Goal: Task Accomplishment & Management: Use online tool/utility

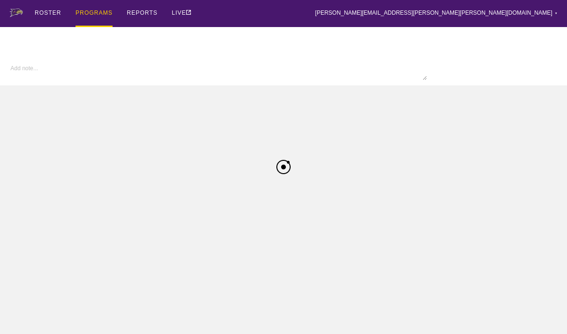
click at [82, 15] on div "PROGRAMS" at bounding box center [94, 13] width 37 height 27
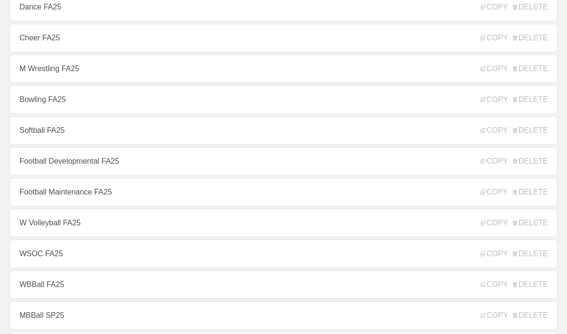
scroll to position [233, 0]
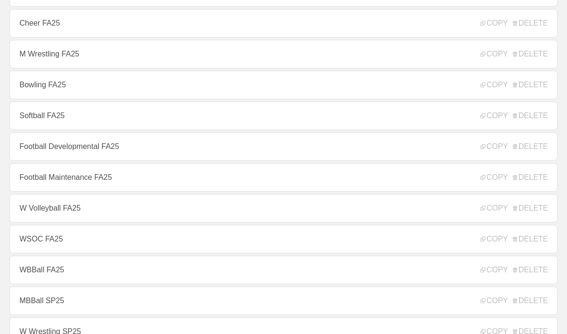
click at [43, 157] on link "Football Developmental FA25" at bounding box center [283, 147] width 548 height 28
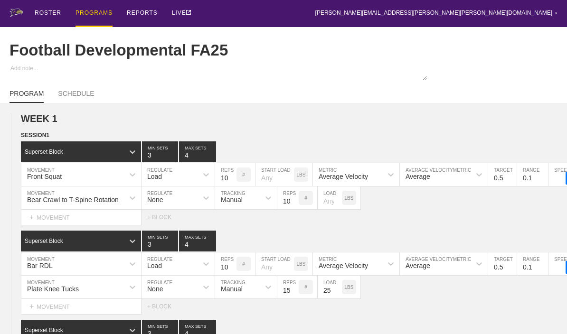
type textarea "x"
type input "Football Developmental FA25"
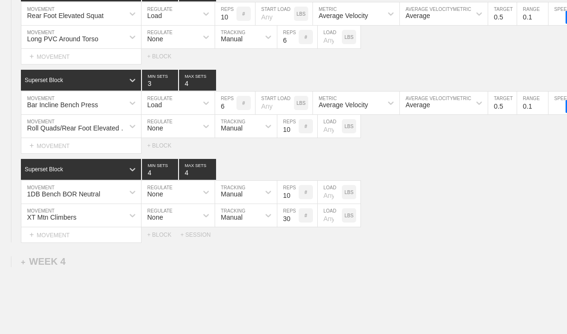
scroll to position [2679, 0]
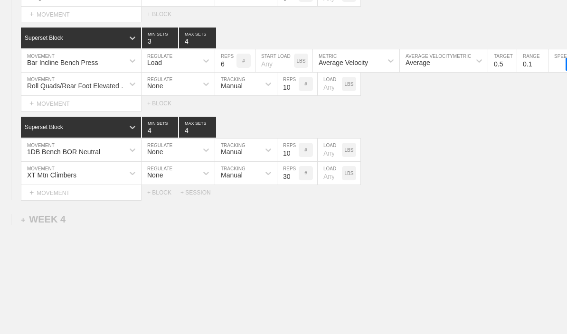
click at [40, 222] on div "+ WEEK 4" at bounding box center [43, 219] width 45 height 11
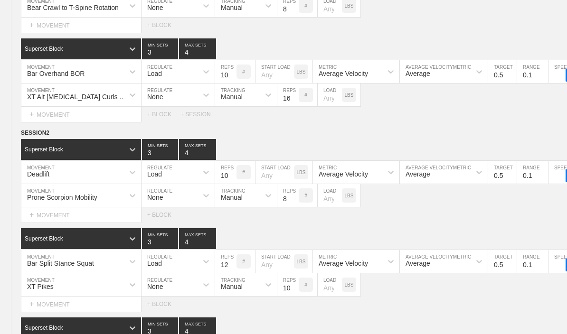
scroll to position [745, 0]
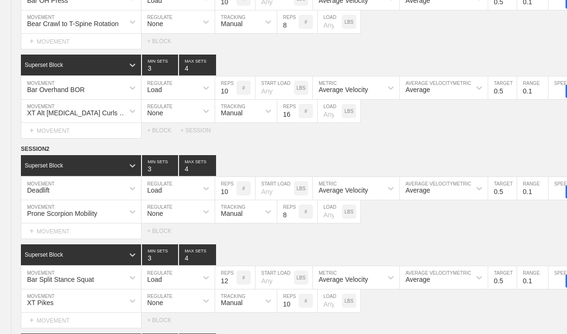
type textarea "x"
click at [0, 0] on line at bounding box center [0, 0] width 0 height 0
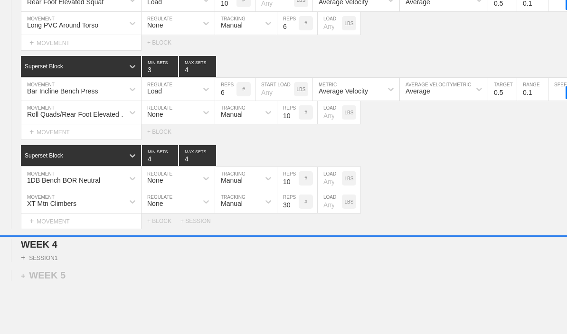
scroll to position [3027, 0]
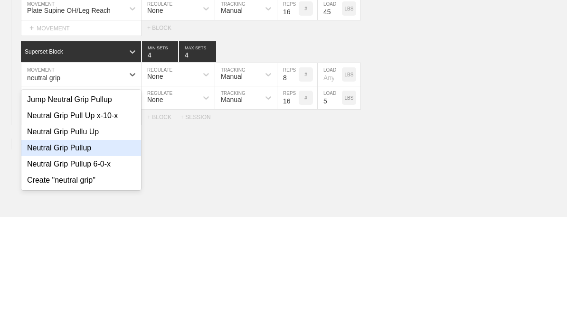
click at [64, 257] on div "Neutral Grip Pullup" at bounding box center [81, 265] width 120 height 16
type input "neutral grip"
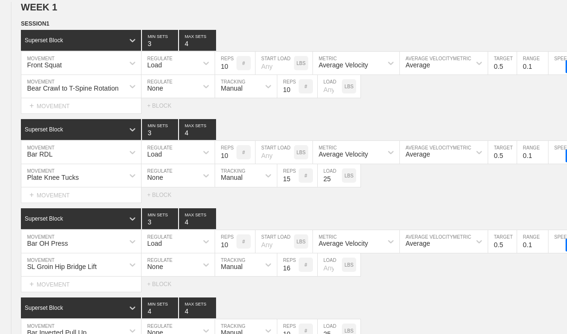
scroll to position [0, 0]
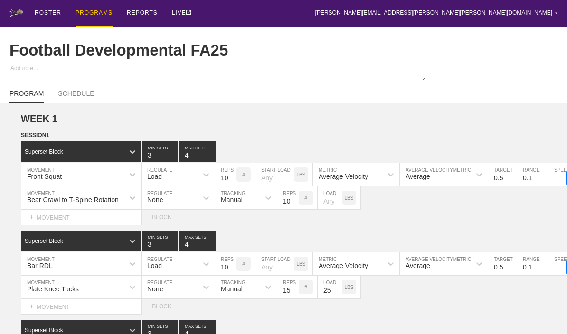
click at [92, 14] on div "PROGRAMS" at bounding box center [94, 13] width 37 height 27
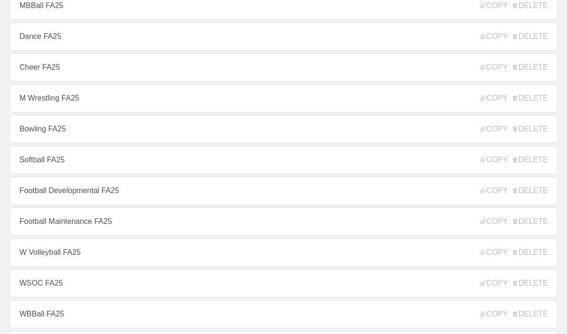
scroll to position [188, 0]
click at [59, 233] on link "Football Maintenance FA25" at bounding box center [283, 223] width 548 height 28
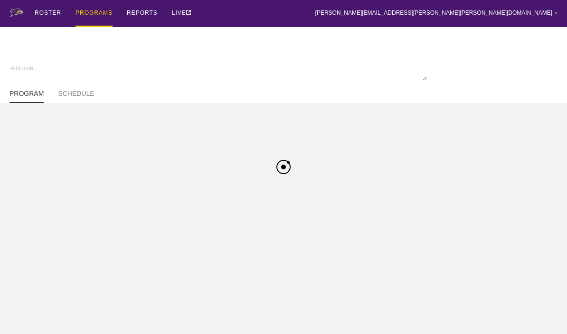
type textarea "x"
type input "Football Maintenance FA25"
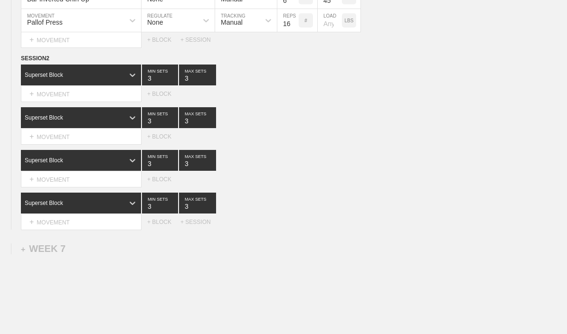
scroll to position [4169, 0]
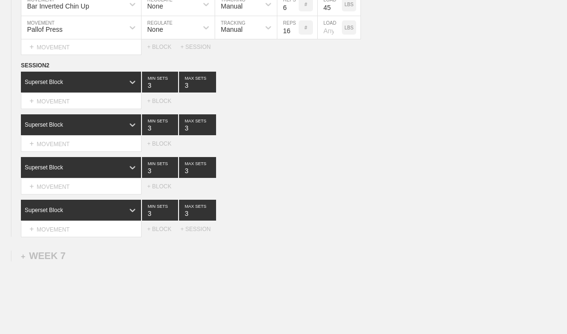
click at [0, 0] on icon at bounding box center [0, 0] width 0 height 0
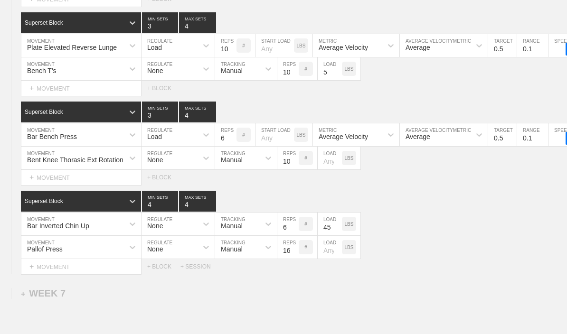
scroll to position [4028, 0]
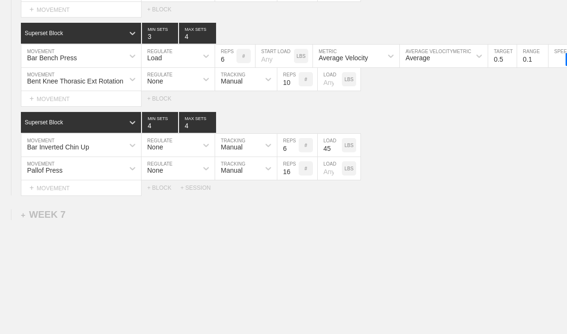
click at [44, 220] on div "+ WEEK 7" at bounding box center [43, 214] width 45 height 11
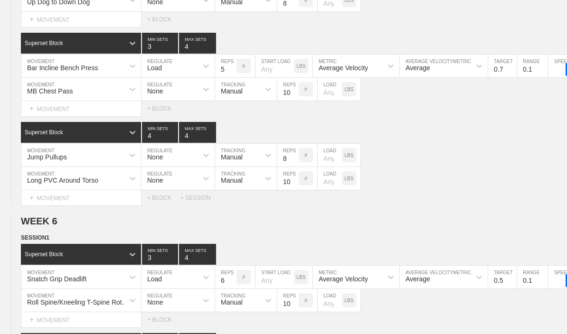
type textarea "x"
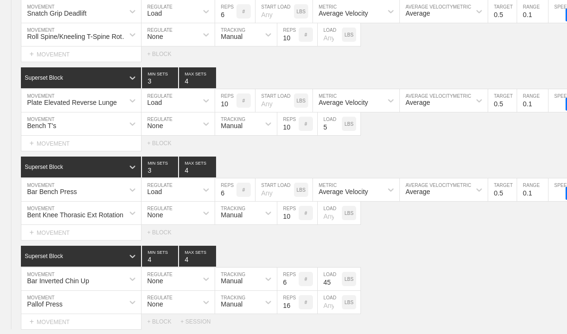
scroll to position [4057, 0]
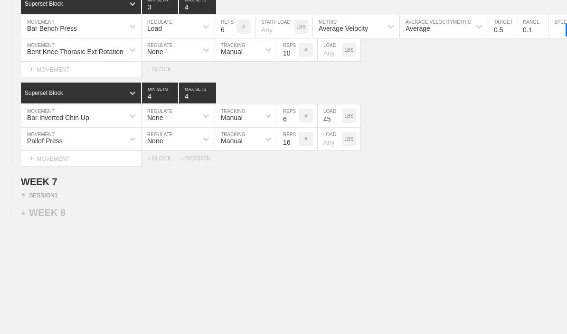
click at [39, 199] on div "+ SESSION 1" at bounding box center [39, 195] width 37 height 9
click at [47, 220] on div "+ BLOCK" at bounding box center [81, 212] width 120 height 15
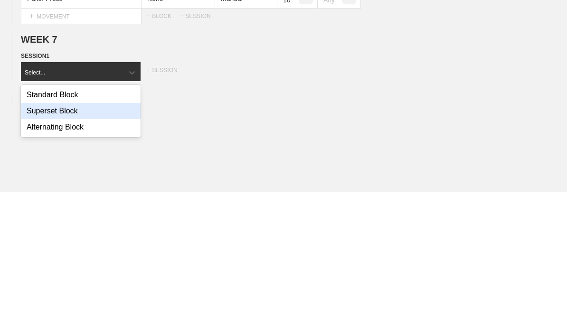
click at [49, 246] on div "Superset Block" at bounding box center [81, 254] width 120 height 16
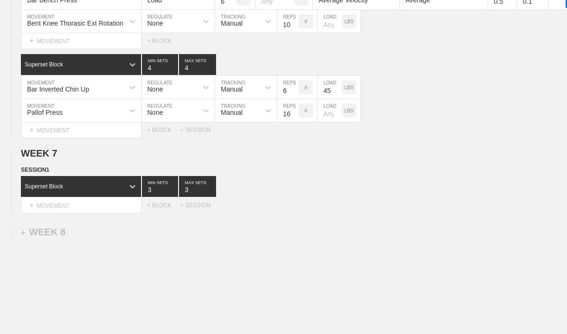
click at [156, 209] on div "+ BLOCK" at bounding box center [163, 205] width 33 height 7
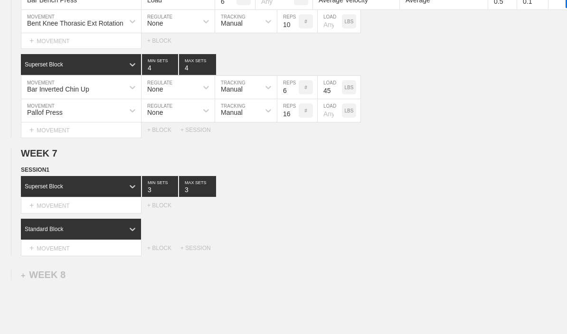
click at [159, 209] on div "+ BLOCK" at bounding box center [163, 205] width 33 height 7
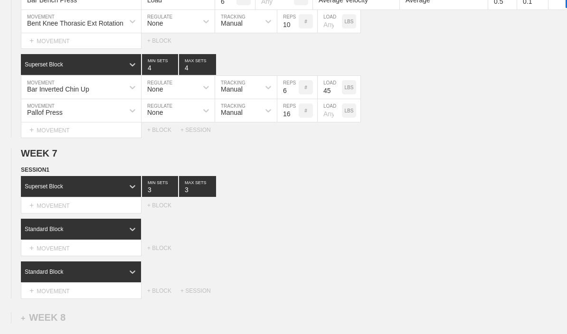
click at [158, 209] on div "+ BLOCK" at bounding box center [163, 205] width 33 height 7
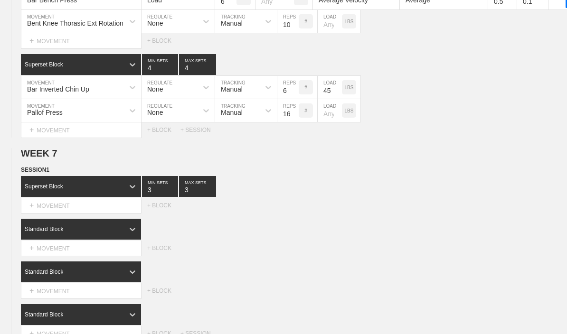
click at [57, 214] on div "+ MOVEMENT" at bounding box center [81, 206] width 121 height 16
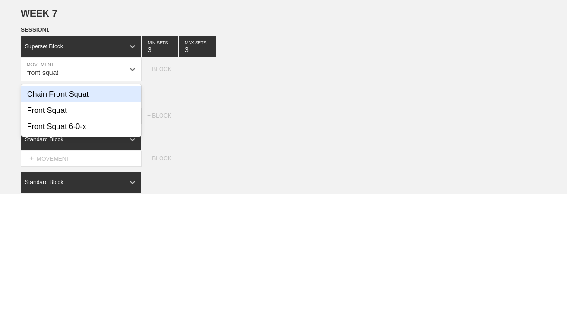
click at [38, 243] on div "Front Squat" at bounding box center [81, 251] width 120 height 16
type input "front squat"
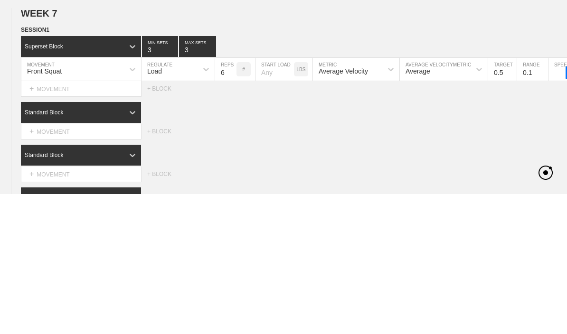
scroll to position [4226, 0]
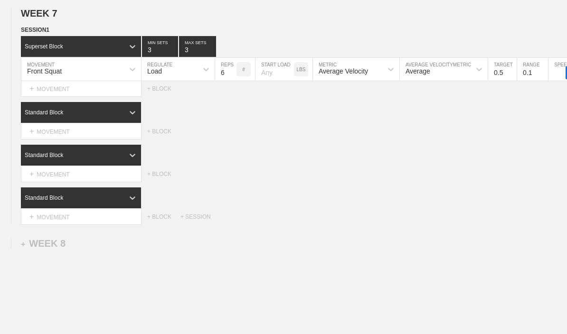
click at [184, 57] on input "3" at bounding box center [197, 46] width 37 height 21
type input "4"
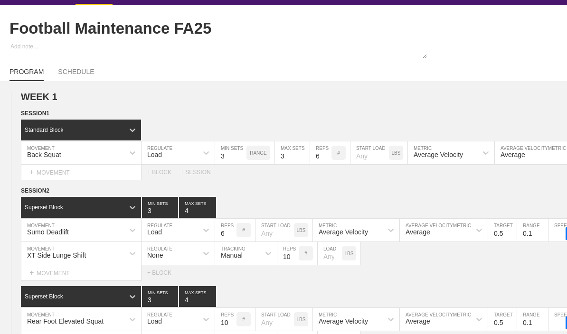
scroll to position [0, 0]
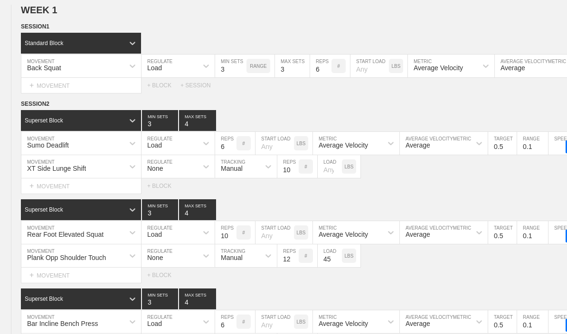
type textarea "x"
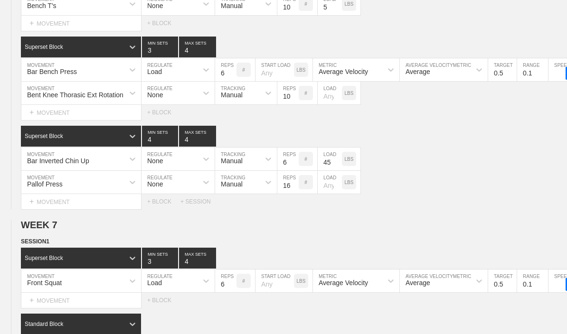
scroll to position [4256, 0]
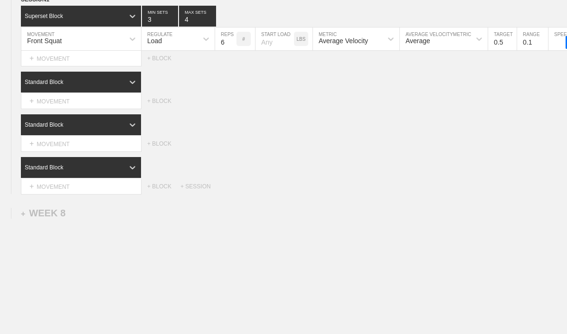
type input "4"
click at [57, 109] on div "+ MOVEMENT" at bounding box center [81, 102] width 121 height 16
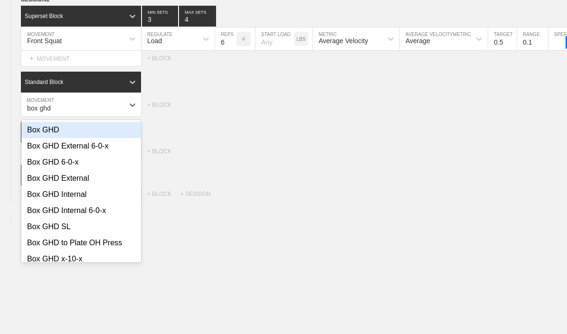
click at [33, 138] on div "Box GHD" at bounding box center [81, 130] width 120 height 16
type input "box ghd"
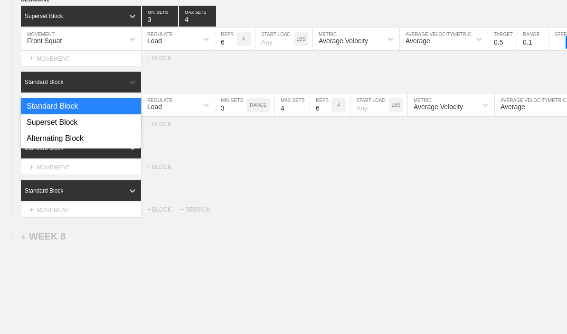
click at [47, 131] on div "Superset Block" at bounding box center [81, 122] width 120 height 16
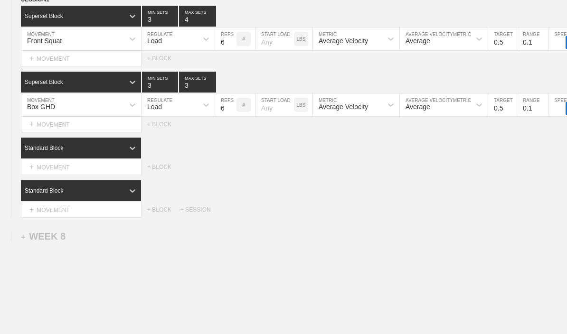
click at [145, 93] on input "3" at bounding box center [160, 82] width 36 height 21
type input "4"
click at [189, 91] on input "3" at bounding box center [197, 82] width 37 height 21
click at [192, 93] on input "3" at bounding box center [197, 82] width 37 height 21
type input "4"
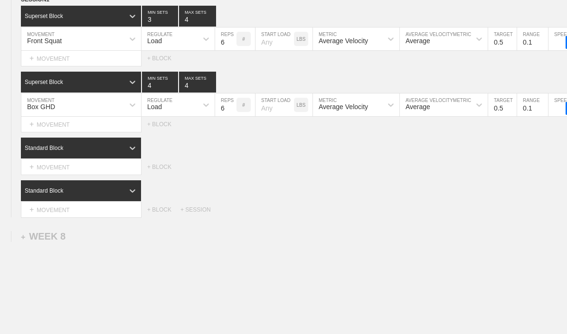
click at [220, 116] on input "6" at bounding box center [225, 105] width 21 height 23
type input "8"
click at [263, 116] on input "number" at bounding box center [275, 105] width 38 height 23
type input "45"
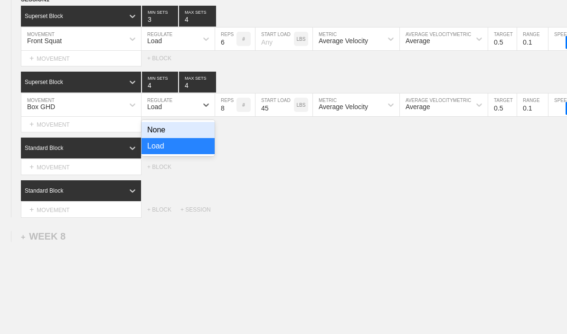
click at [161, 138] on div "None" at bounding box center [178, 130] width 73 height 16
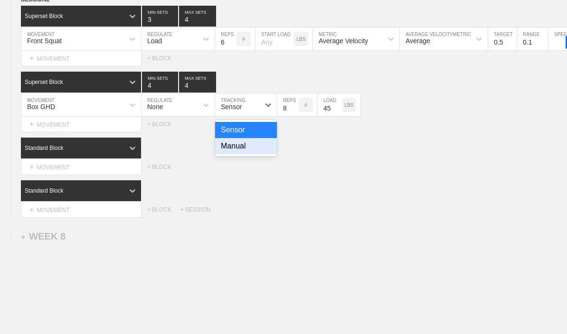
click at [261, 154] on div "Manual" at bounding box center [246, 146] width 62 height 16
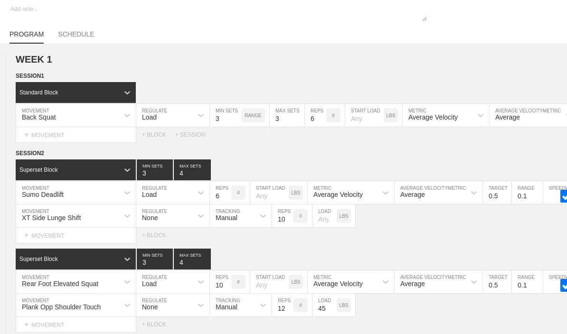
scroll to position [0, 0]
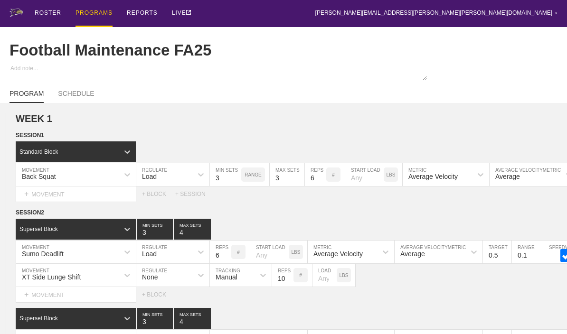
type textarea "x"
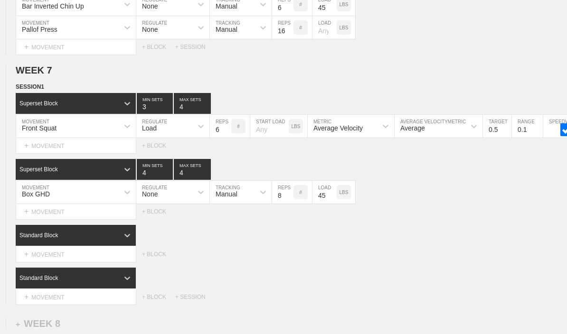
scroll to position [4280, 0]
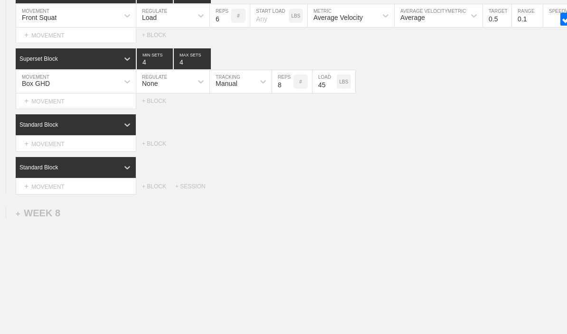
click at [51, 90] on div "Box GHD" at bounding box center [67, 82] width 103 height 16
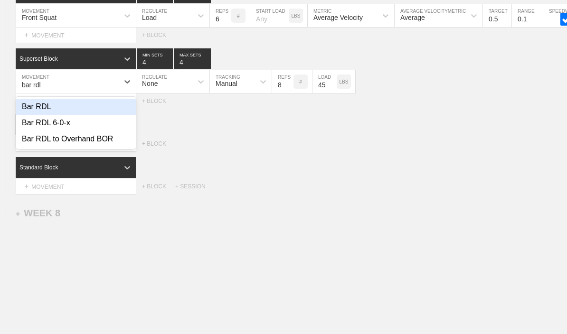
click at [35, 115] on div "Bar RDL" at bounding box center [76, 107] width 120 height 16
type input "bar rdl"
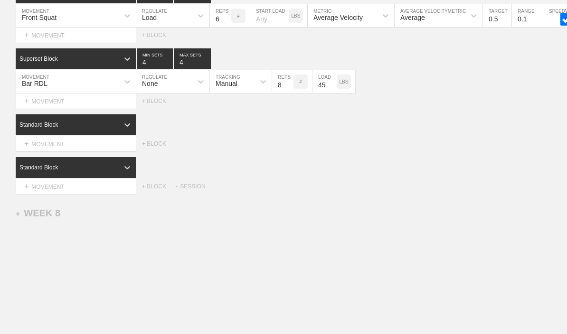
click at [164, 90] on div "None" at bounding box center [164, 82] width 56 height 16
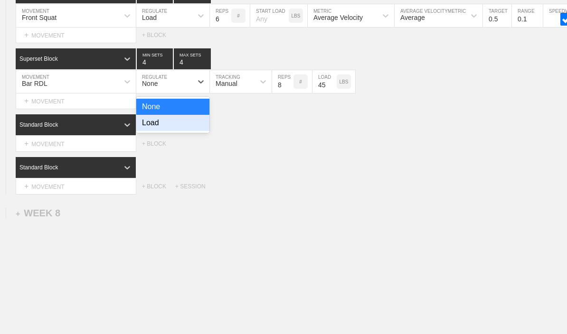
click at [169, 131] on div "Load" at bounding box center [172, 123] width 73 height 16
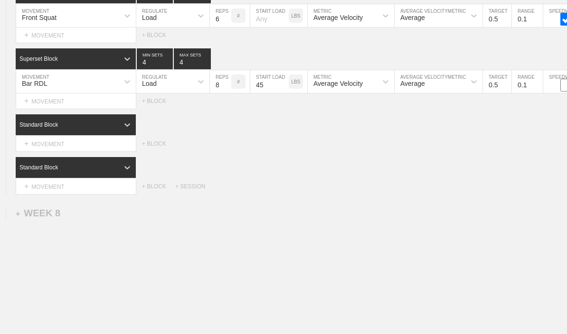
click at [488, 152] on div "Select... MOVEMENT + MOVEMENT + BLOCK" at bounding box center [278, 143] width 567 height 15
click at [213, 93] on input "8" at bounding box center [220, 81] width 21 height 23
type input "6"
click at [145, 69] on input "4" at bounding box center [155, 58] width 36 height 21
type input "3"
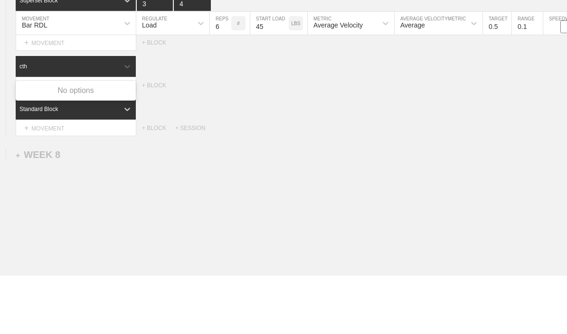
type input "cth"
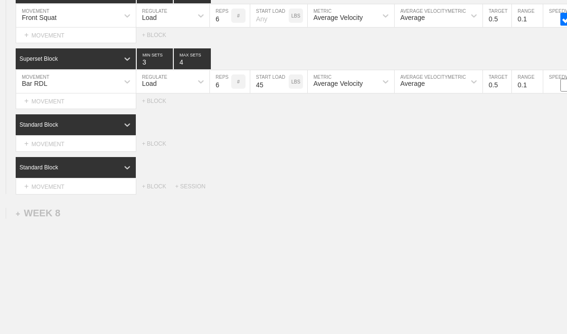
click at [504, 152] on div "Select... MOVEMENT + MOVEMENT + BLOCK" at bounding box center [278, 143] width 567 height 15
click at [51, 152] on div "+ MOVEMENT" at bounding box center [76, 144] width 121 height 16
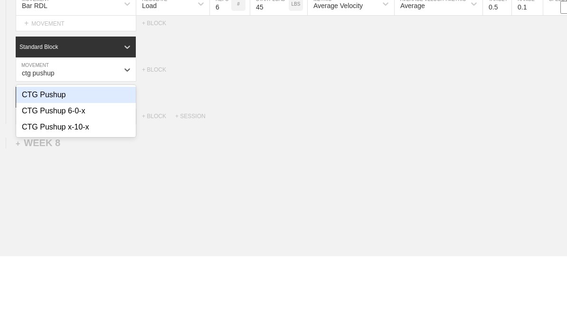
click at [36, 165] on div "CTG Pushup" at bounding box center [76, 173] width 120 height 16
type input "ctg pushup"
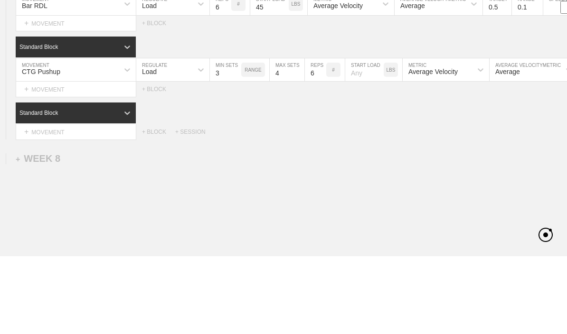
scroll to position [4287, 0]
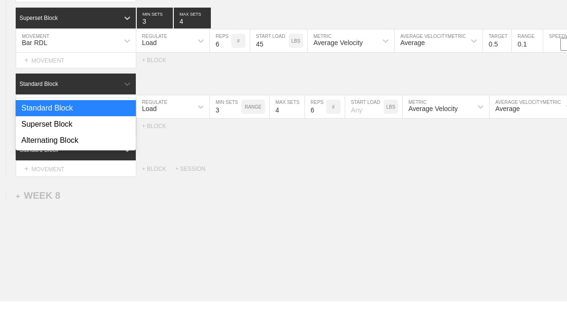
click at [44, 150] on div "Superset Block" at bounding box center [76, 158] width 120 height 16
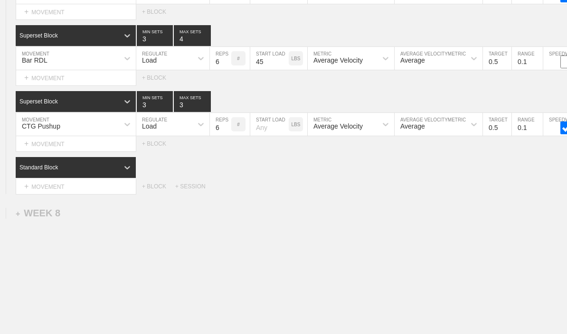
click at [182, 112] on input "3" at bounding box center [192, 101] width 37 height 21
type input "4"
click at [154, 112] on input "3" at bounding box center [155, 101] width 36 height 21
type input "4"
click at [218, 136] on input "6" at bounding box center [220, 124] width 21 height 23
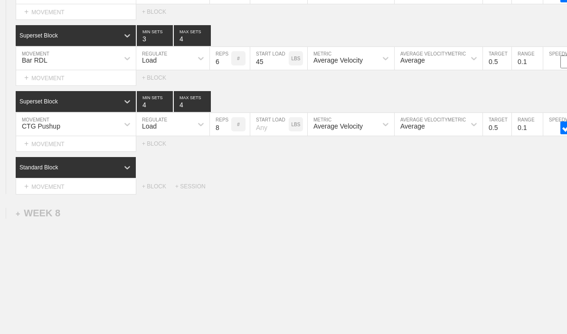
type input "8"
click at [151, 131] on div "Load" at bounding box center [164, 124] width 56 height 16
click at [157, 158] on div "None" at bounding box center [172, 150] width 73 height 16
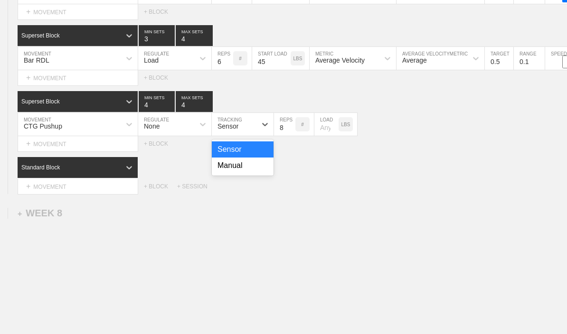
scroll to position [0, 5]
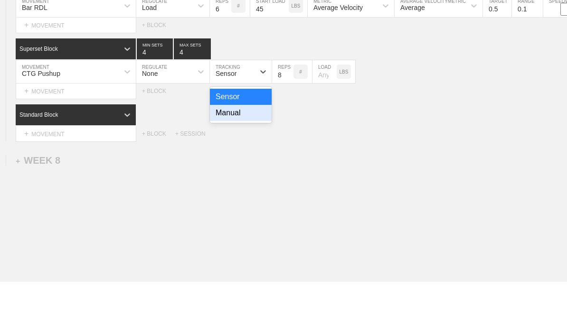
click at [254, 158] on div "Manual" at bounding box center [241, 166] width 62 height 16
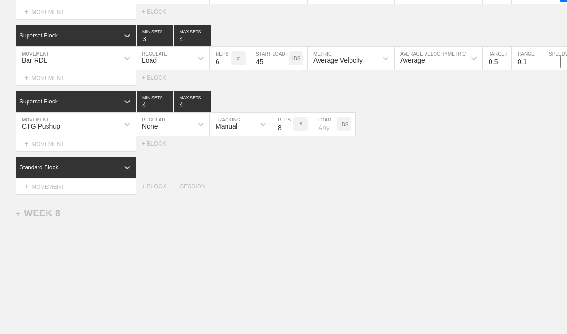
click at [320, 136] on input "number" at bounding box center [325, 124] width 24 height 23
type input "45"
click at [437, 131] on div "CTG Pushup MOVEMENT None REGULATE Manual TRACKING 8 REPS # 45 LOAD LBS" at bounding box center [278, 124] width 567 height 23
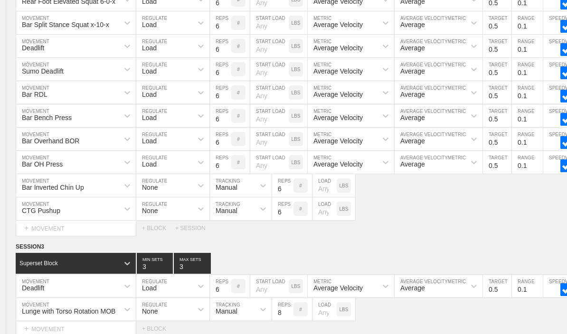
type textarea "x"
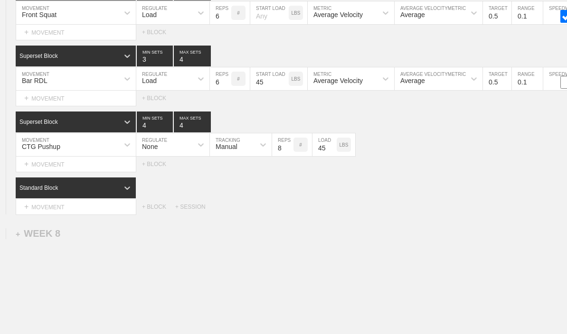
scroll to position [4303, 0]
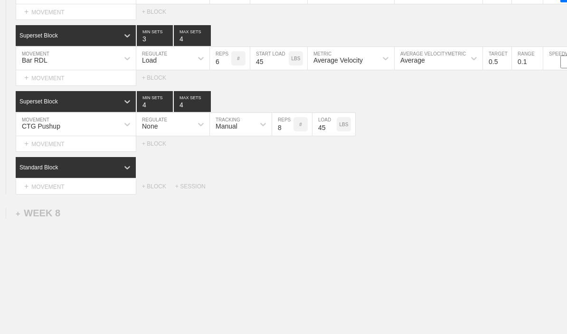
click at [53, 194] on div "+ MOVEMENT" at bounding box center [76, 187] width 121 height 16
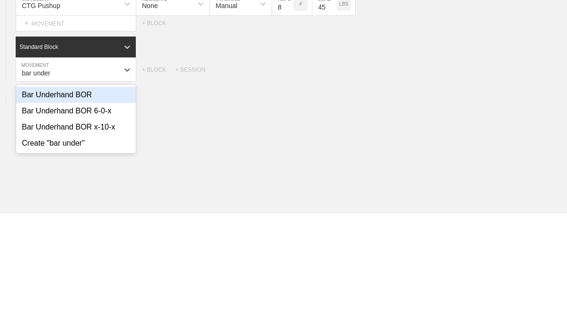
click at [43, 208] on div "Bar Underhand BOR" at bounding box center [76, 216] width 120 height 16
type input "bar under"
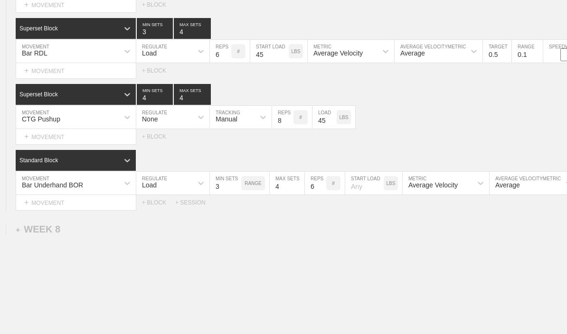
scroll to position [4311, 0]
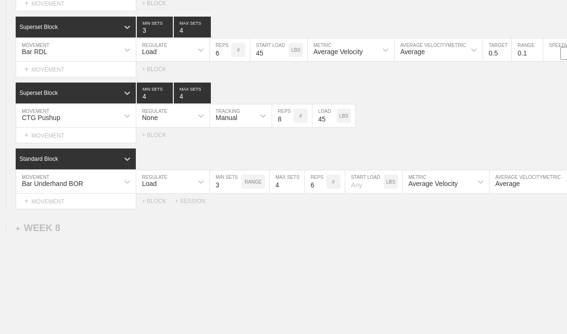
click at [64, 163] on div "Standard Block" at bounding box center [67, 159] width 103 height 9
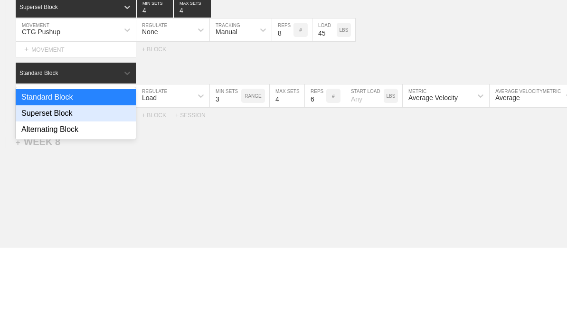
click at [45, 192] on div "Superset Block" at bounding box center [76, 200] width 120 height 16
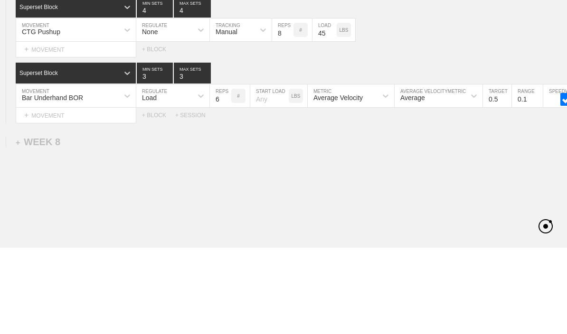
scroll to position [4326, 0]
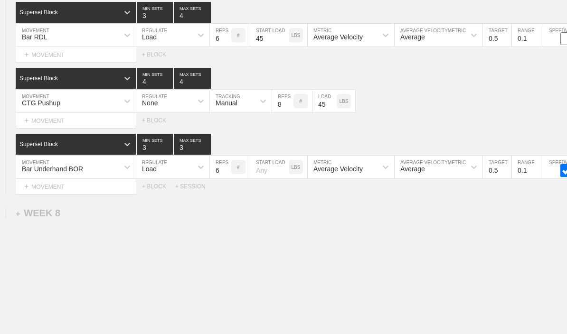
click at [189, 155] on input "3" at bounding box center [192, 144] width 37 height 21
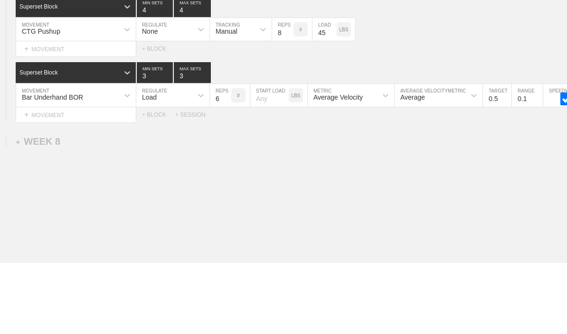
type input "4"
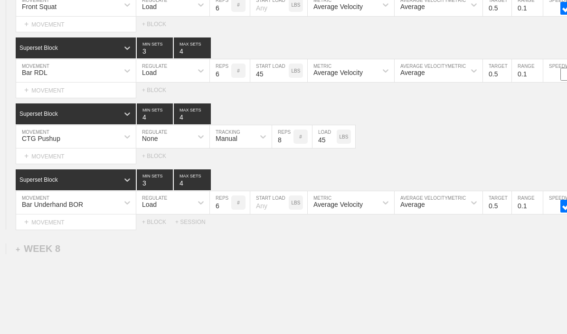
type textarea "x"
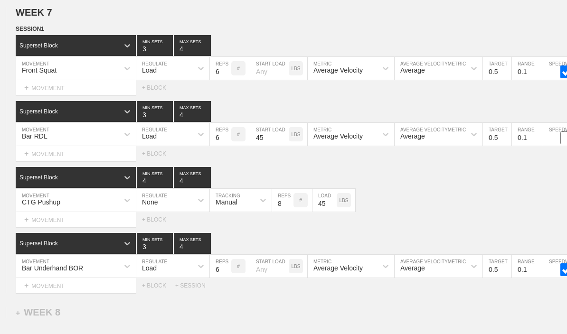
type input "4"
click at [36, 96] on div "+ MOVEMENT" at bounding box center [76, 88] width 121 height 16
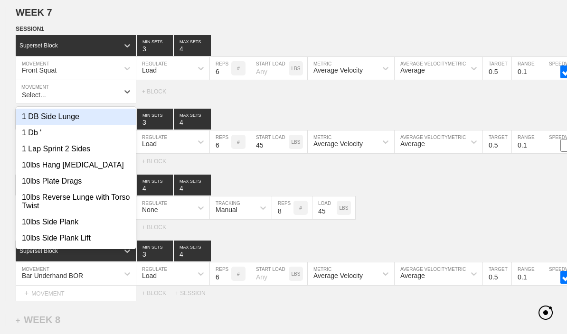
scroll to position [4226, 0]
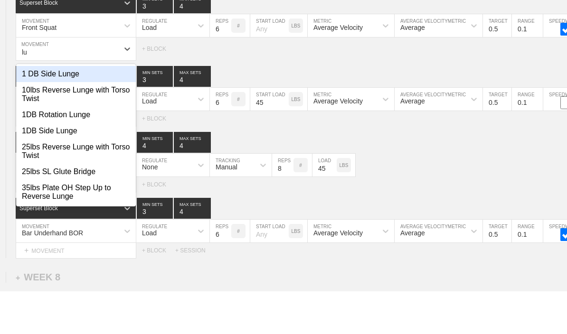
type input "l"
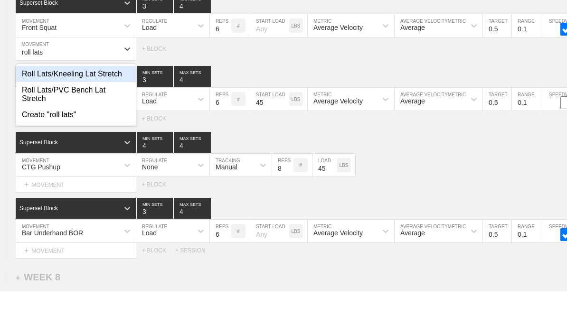
click at [65, 125] on div "Roll Lats/PVC Bench Lat Stretch" at bounding box center [76, 137] width 120 height 25
type input "roll lats"
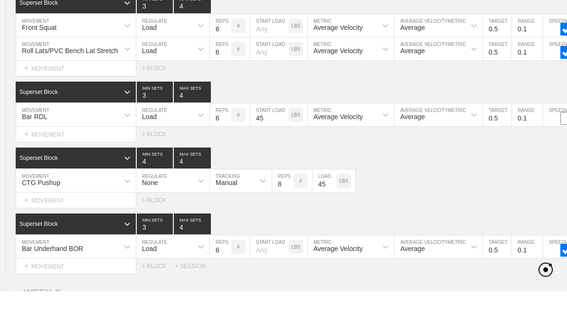
scroll to position [4270, 0]
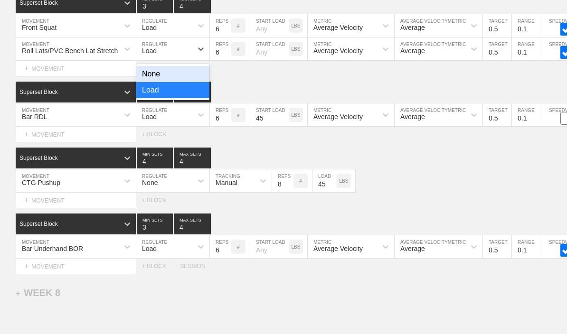
click at [167, 82] on div "None" at bounding box center [172, 74] width 73 height 16
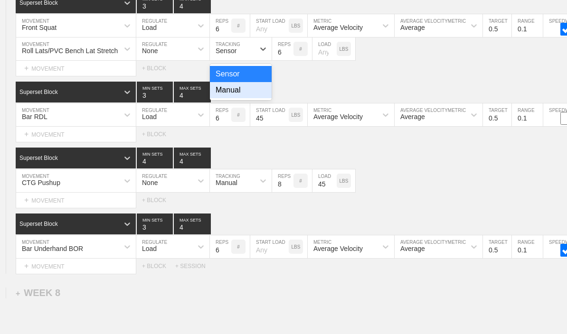
click at [226, 98] on div "Manual" at bounding box center [241, 90] width 62 height 16
click at [275, 60] on input "6" at bounding box center [282, 49] width 21 height 23
type input "10"
click at [34, 142] on div "+ MOVEMENT" at bounding box center [76, 135] width 121 height 16
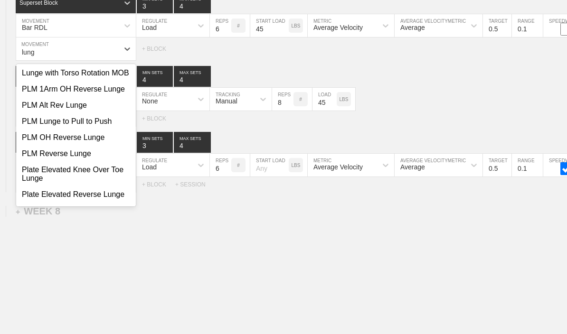
scroll to position [498, 0]
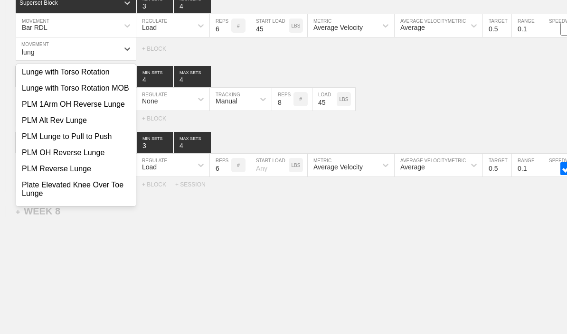
click at [33, 96] on div "Lunge with Torso Rotation MOB" at bounding box center [76, 88] width 120 height 16
type input "lung"
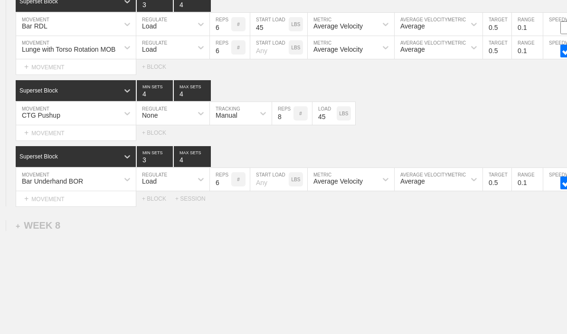
click at [172, 56] on div "Load" at bounding box center [164, 47] width 56 height 16
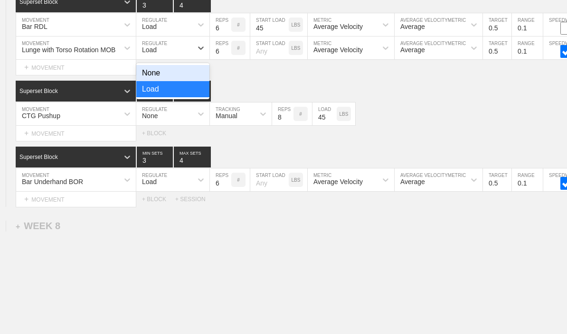
click at [167, 81] on div "None" at bounding box center [172, 73] width 73 height 16
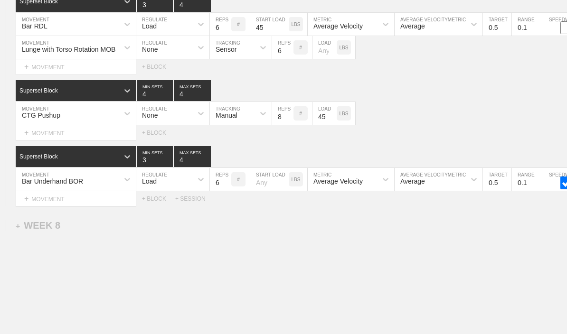
scroll to position [4360, 0]
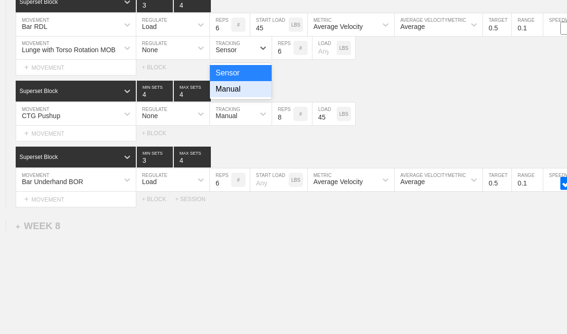
click at [229, 97] on div "Manual" at bounding box center [241, 89] width 62 height 16
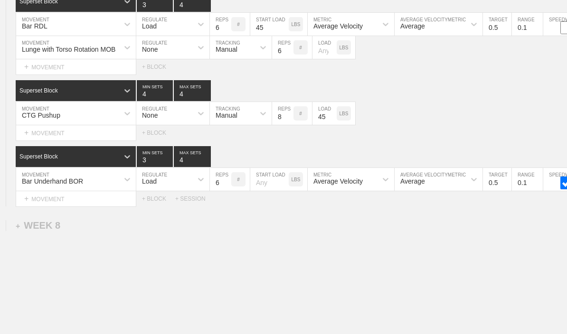
click at [276, 59] on input "6" at bounding box center [282, 47] width 21 height 23
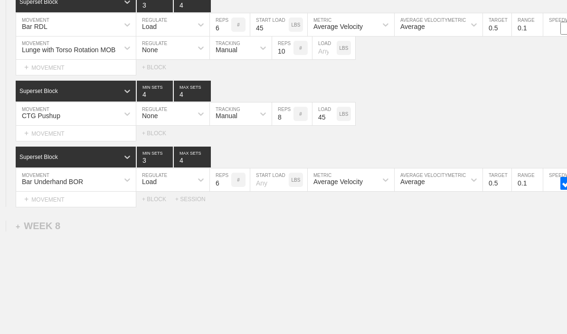
type input "1"
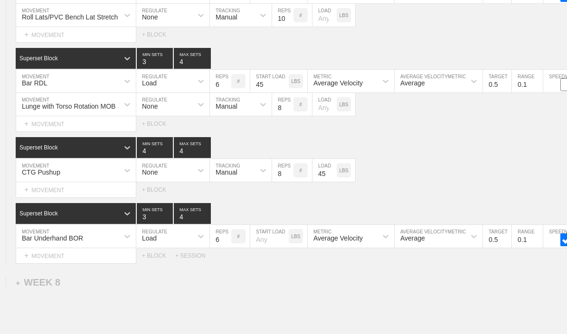
scroll to position [4303, 0]
type input "8"
click at [556, 91] on input "checkbox" at bounding box center [567, 84] width 36 height 13
checkbox input "true"
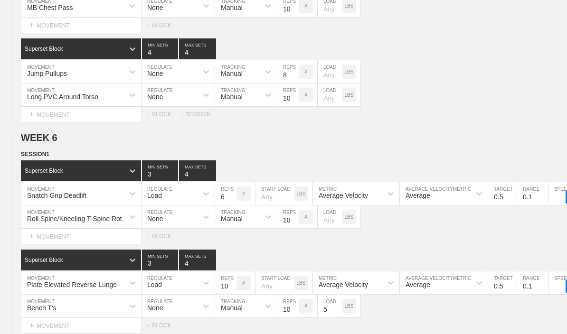
scroll to position [3711, 0]
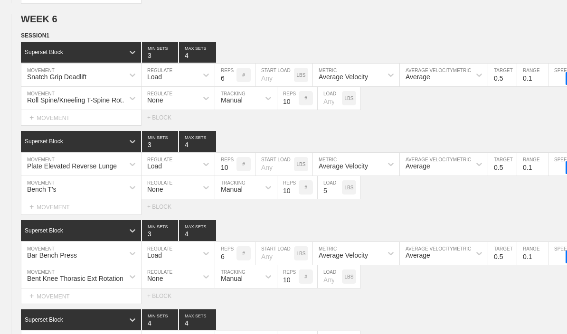
type textarea "x"
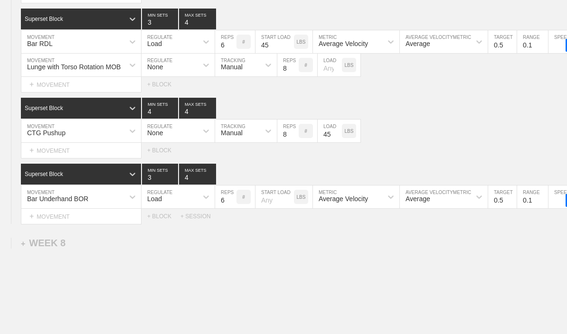
scroll to position [4373, 0]
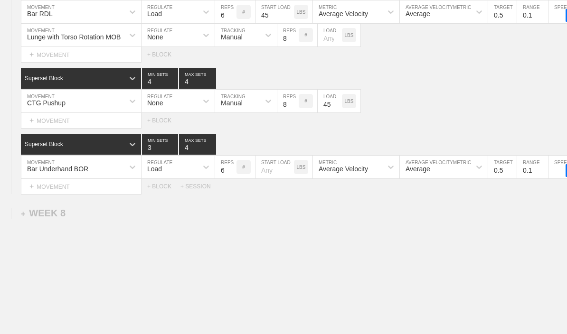
click at [55, 129] on div "+ MOVEMENT" at bounding box center [81, 121] width 121 height 16
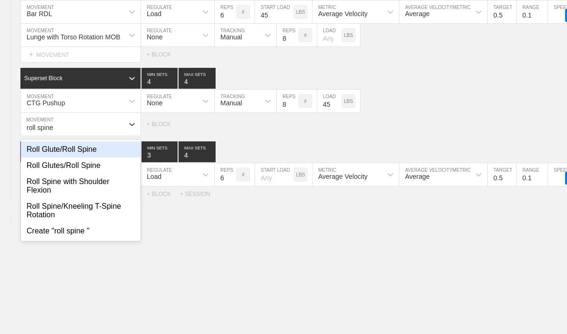
scroll to position [0, 0]
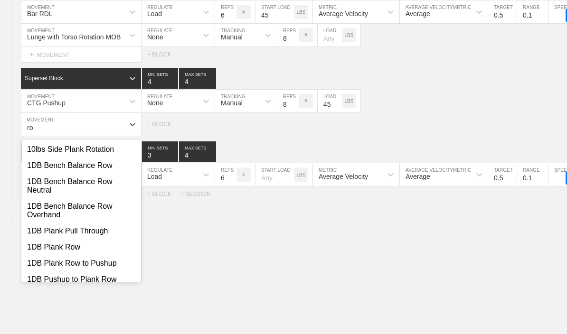
type input "r"
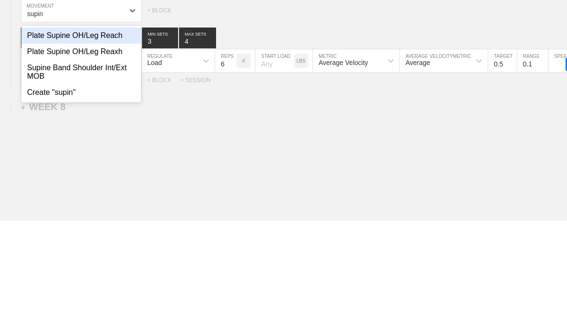
click at [39, 174] on div "Supine Band Shoulder Int/Ext MOB" at bounding box center [81, 186] width 120 height 25
type input "supin"
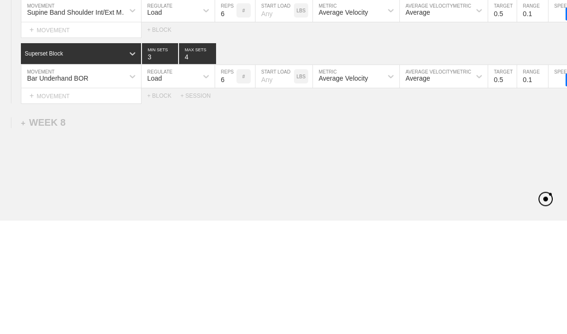
scroll to position [4380, 0]
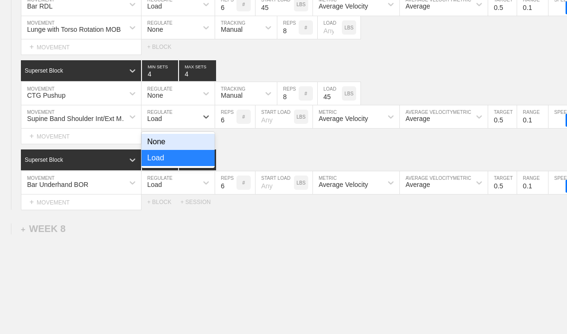
click at [165, 150] on div "None" at bounding box center [178, 142] width 73 height 16
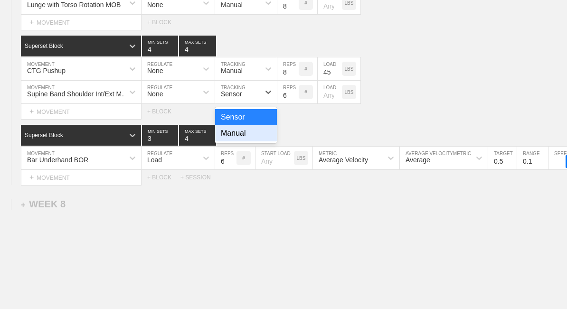
click at [224, 150] on div "Manual" at bounding box center [246, 158] width 62 height 16
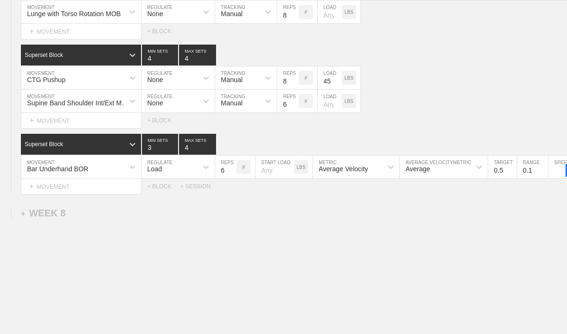
click at [283, 113] on input "6" at bounding box center [287, 101] width 21 height 23
type input "8"
click at [513, 106] on div "Supine Band Shoulder Int/Ext MOB MOVEMENT None REGULATE Manual TRACKING 8 REPS …" at bounding box center [283, 101] width 567 height 23
